Goal: Communication & Community: Answer question/provide support

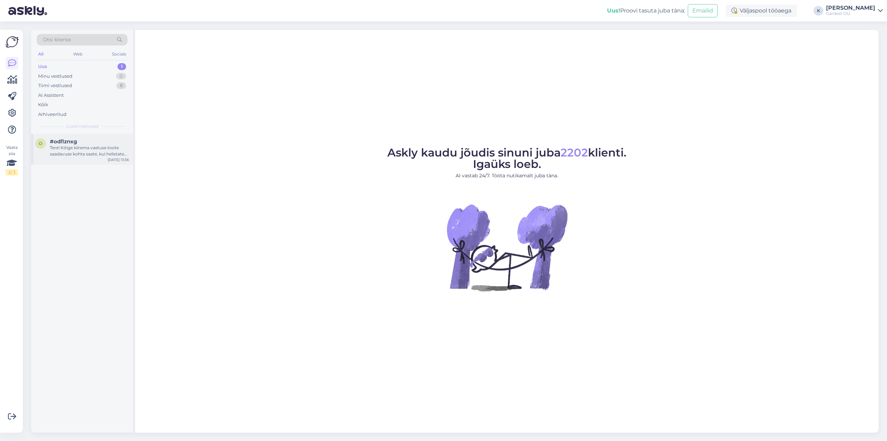
click at [83, 150] on div "Tere! Kõige kiirema vastuse toote saadavuse kohta saate, kui helistate telefoni…" at bounding box center [89, 151] width 79 height 12
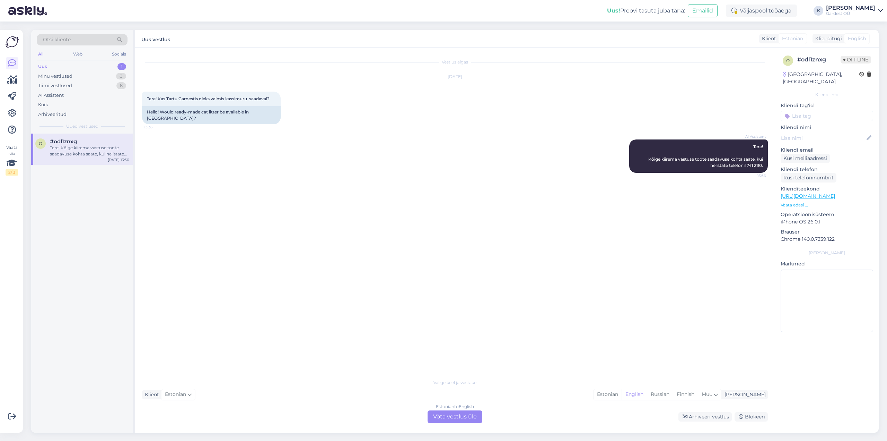
click at [463, 416] on div "Estonian to English Võta vestlus üle" at bounding box center [455, 416] width 55 height 12
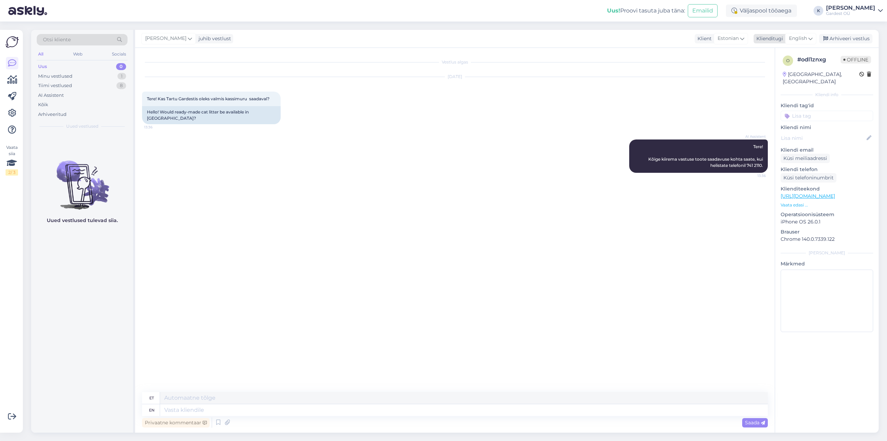
click at [807, 40] on span "English" at bounding box center [798, 39] width 18 height 8
click at [780, 125] on link "Estonian" at bounding box center [785, 123] width 76 height 11
click at [225, 411] on textarea at bounding box center [455, 408] width 626 height 15
paste textarea "[URL][DOMAIN_NAME]"
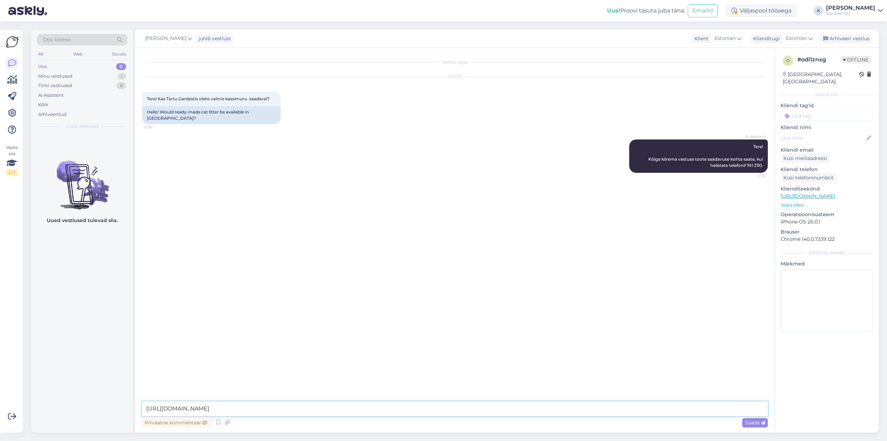
click at [145, 407] on textarea "[URL][DOMAIN_NAME]" at bounding box center [455, 408] width 626 height 15
type textarea "Kassimuru leitav siit: [URL][DOMAIN_NAME]"
click at [754, 420] on span "Saada" at bounding box center [755, 422] width 20 height 6
click at [43, 104] on div "Kõik" at bounding box center [43, 104] width 10 height 7
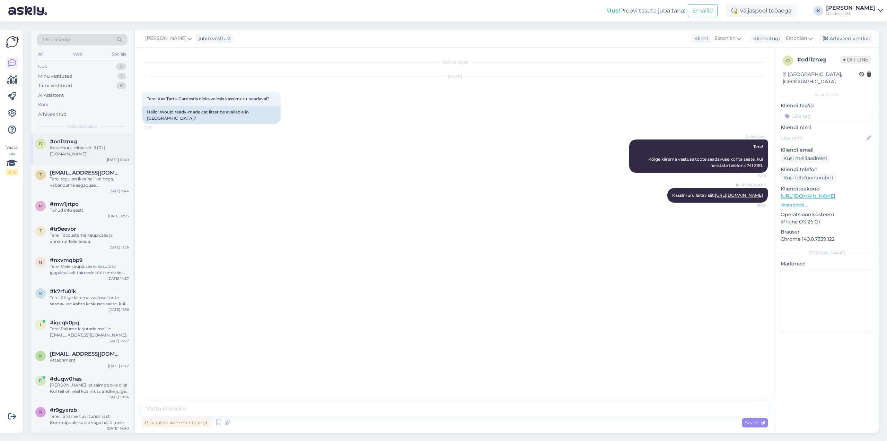
click at [66, 144] on span "#odl1znxg" at bounding box center [63, 141] width 27 height 6
click at [72, 180] on div "Tere, tegu on ikka halli vaibaga, vabandame segaduse [PERSON_NAME] täname tähel…" at bounding box center [89, 182] width 79 height 12
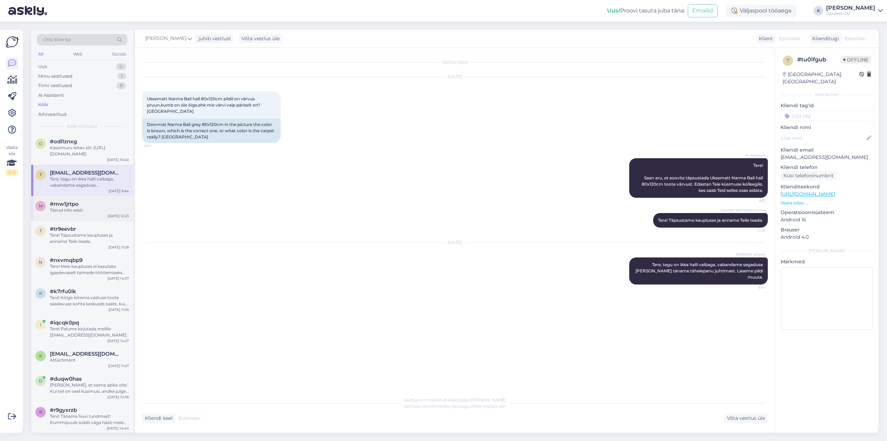
click at [75, 209] on div "Tänud info eest!" at bounding box center [89, 210] width 79 height 6
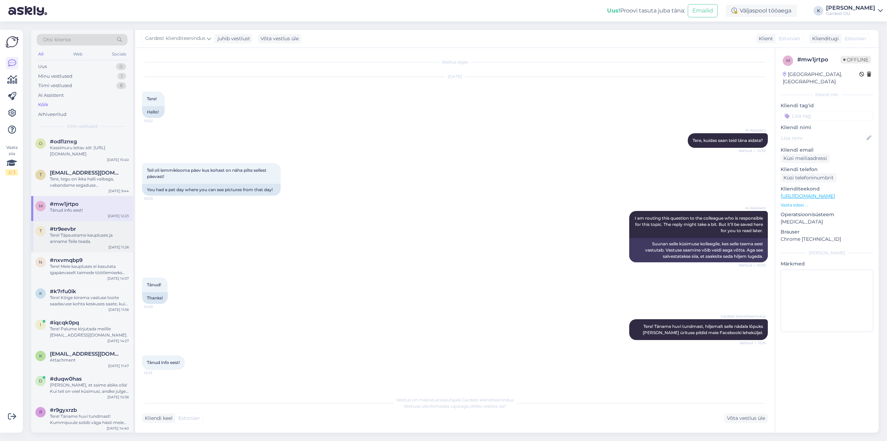
click at [75, 232] on div "Tere! Täpsustame kaupluses ja anname Teile teada." at bounding box center [89, 238] width 79 height 12
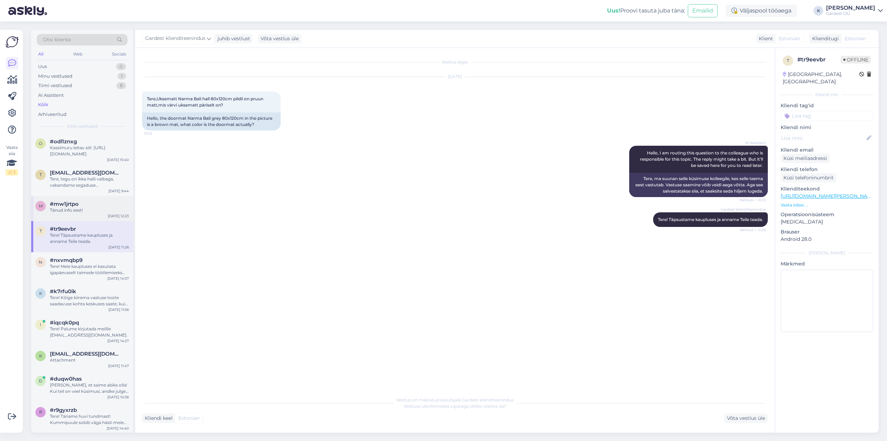
click at [57, 208] on div "Tänud info eest!" at bounding box center [89, 210] width 79 height 6
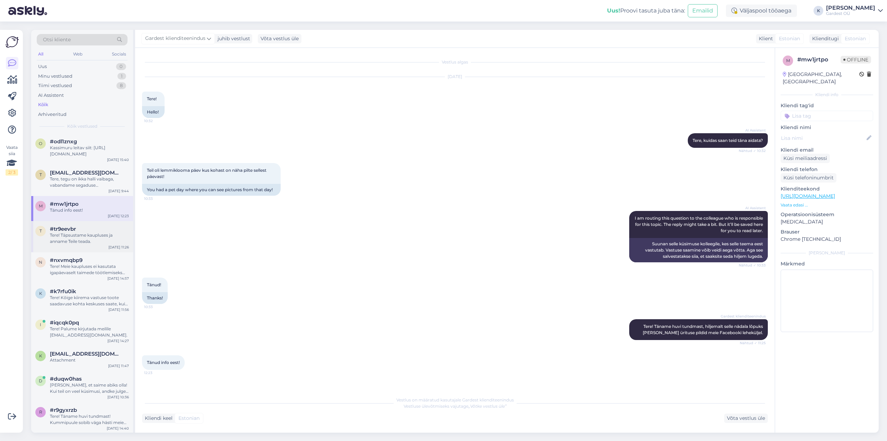
click at [66, 244] on div "t #tr9eevbr Tere! Täpsustame kaupluses ja anname Teile teada. [DATE] 11:26" at bounding box center [82, 236] width 102 height 31
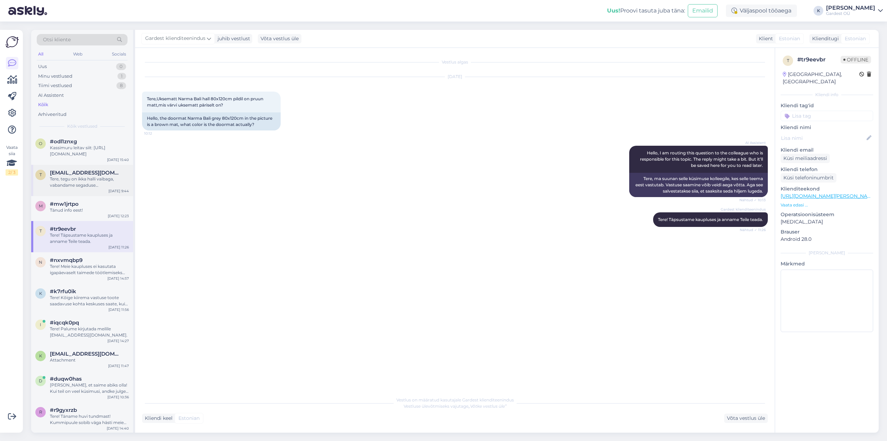
click at [81, 180] on div "Tere, tegu on ikka halli vaibaga, vabandame segaduse [PERSON_NAME] täname tähel…" at bounding box center [89, 182] width 79 height 12
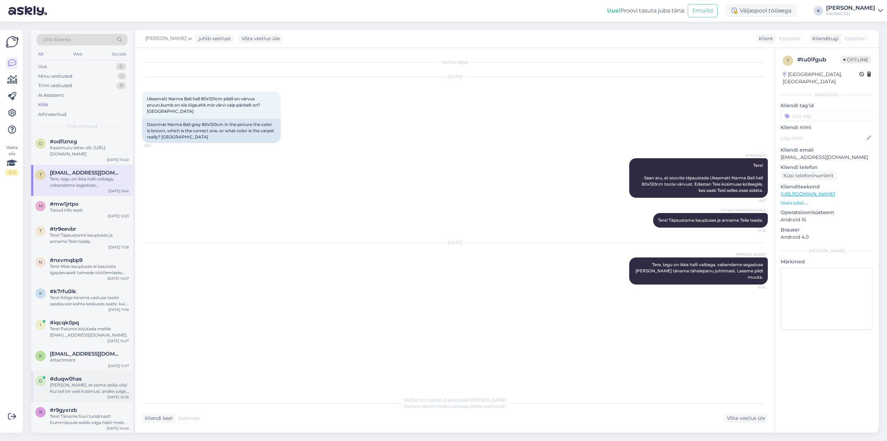
click at [67, 383] on div "[PERSON_NAME], et saime abiks olla! Kui teil on veel küsimusi, andke julgelt te…" at bounding box center [89, 388] width 79 height 12
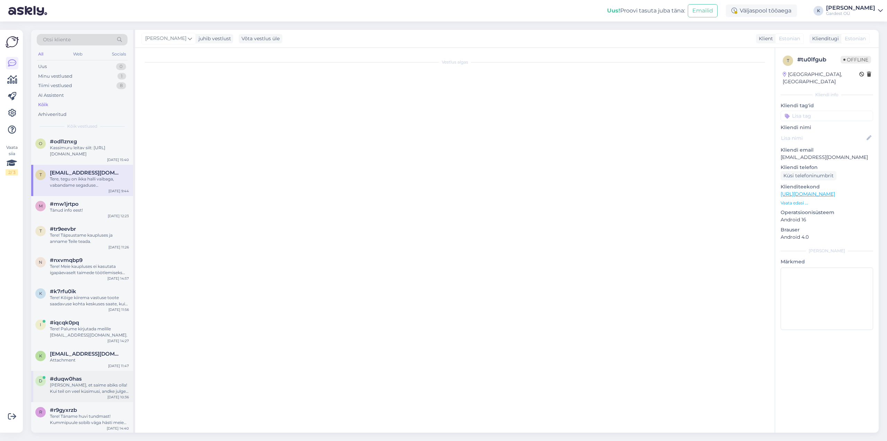
scroll to position [31, 0]
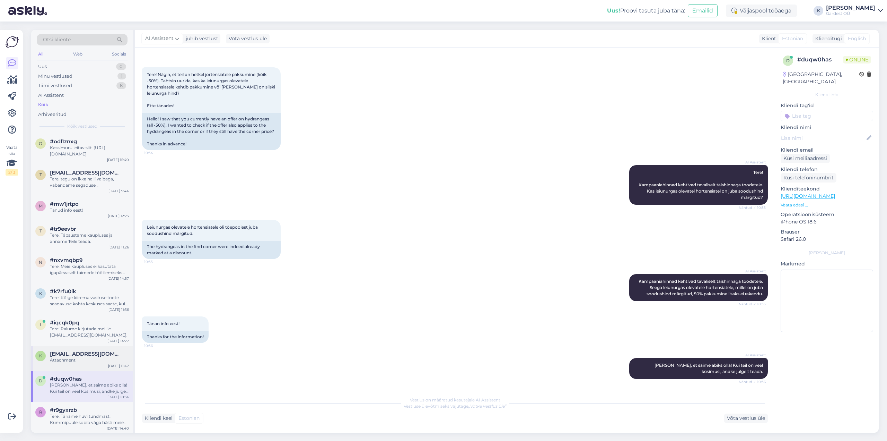
click at [75, 360] on div "Attachment" at bounding box center [89, 360] width 79 height 6
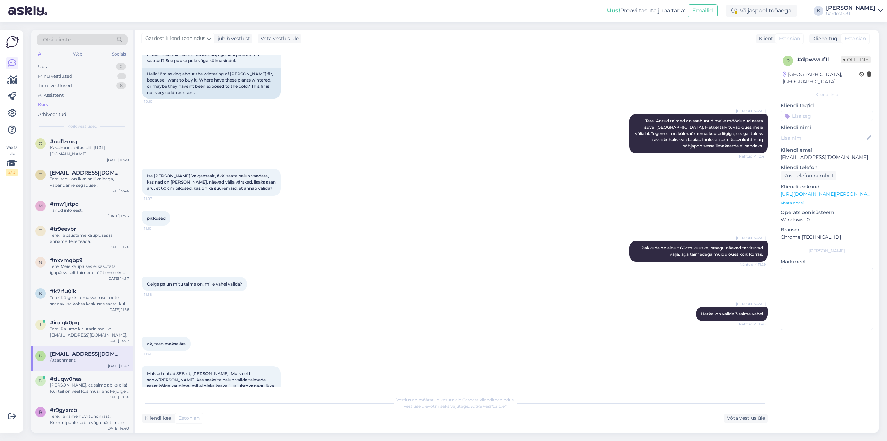
scroll to position [139, 0]
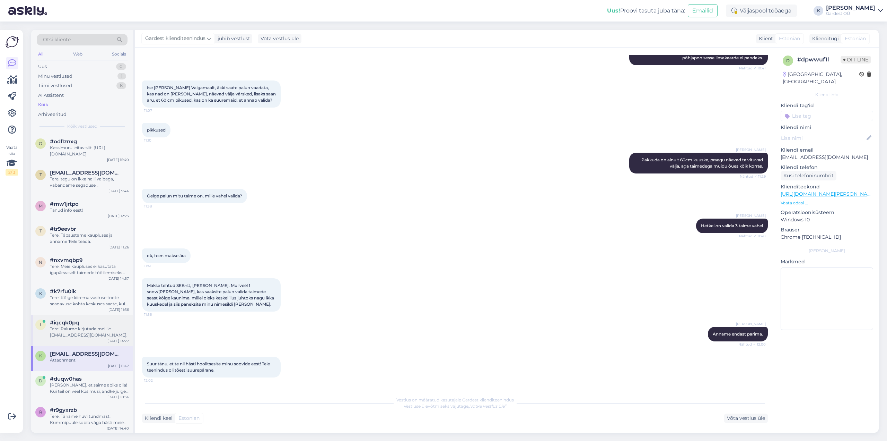
click at [83, 325] on div "#iqcqk0pq" at bounding box center [89, 322] width 79 height 6
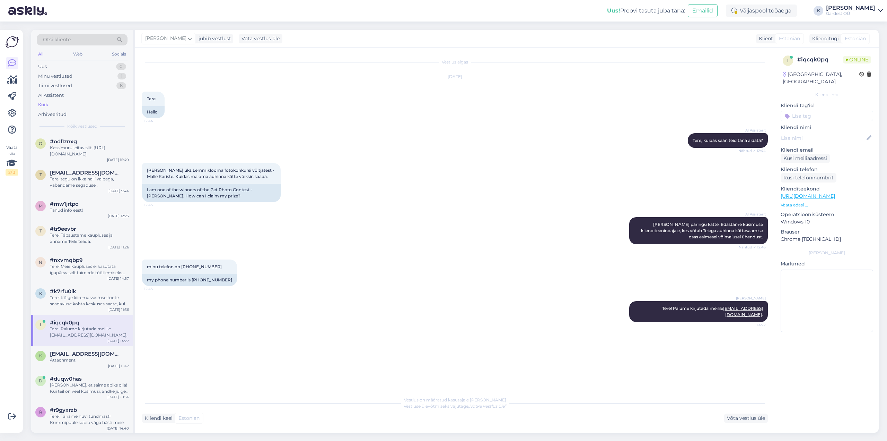
click at [37, 108] on div "Kõik" at bounding box center [82, 105] width 91 height 10
click at [87, 149] on div "Kassimuru leitav siit: [URL][DOMAIN_NAME]" at bounding box center [89, 151] width 79 height 12
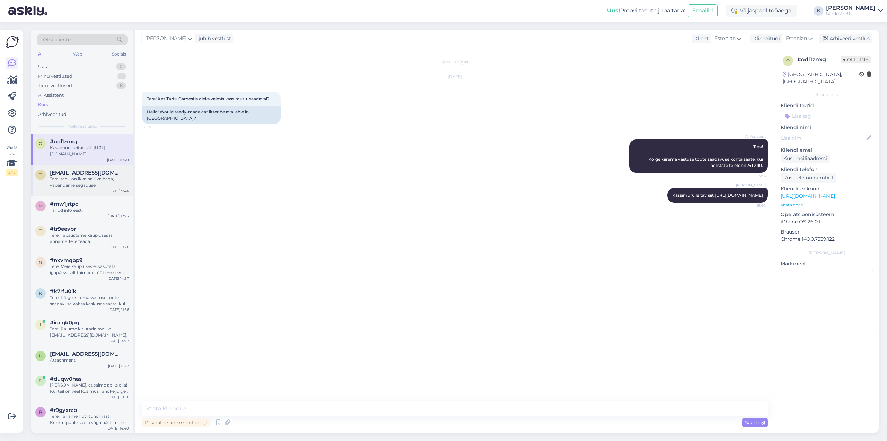
click at [90, 179] on div "Tere, tegu on ikka halli vaibaga, vabandame segaduse [PERSON_NAME] täname tähel…" at bounding box center [89, 182] width 79 height 12
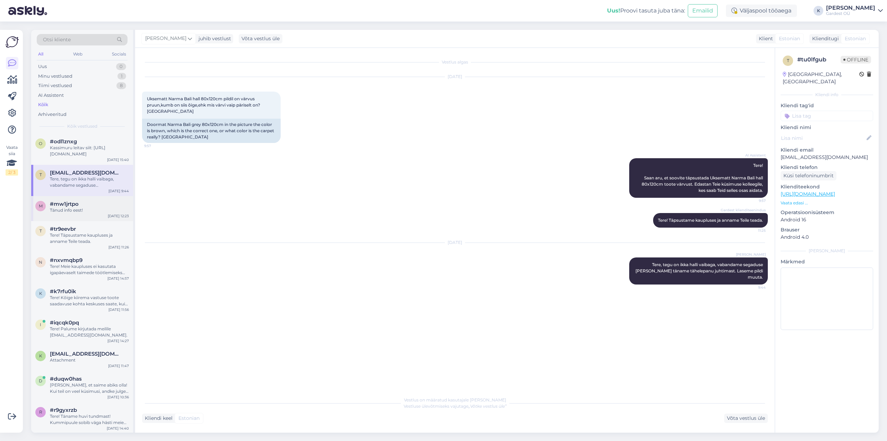
click at [88, 208] on div "Tänud info eest!" at bounding box center [89, 210] width 79 height 6
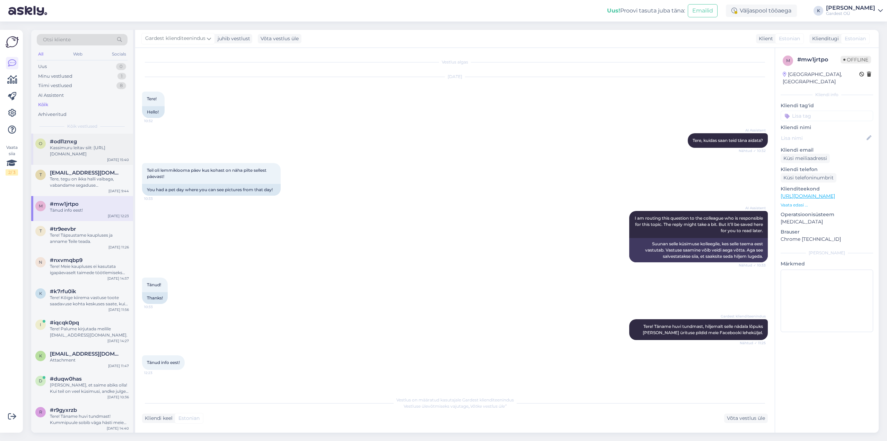
click at [77, 153] on div "Kassimuru leitav siit: [URL][DOMAIN_NAME]" at bounding box center [89, 151] width 79 height 12
